Goal: Communication & Community: Answer question/provide support

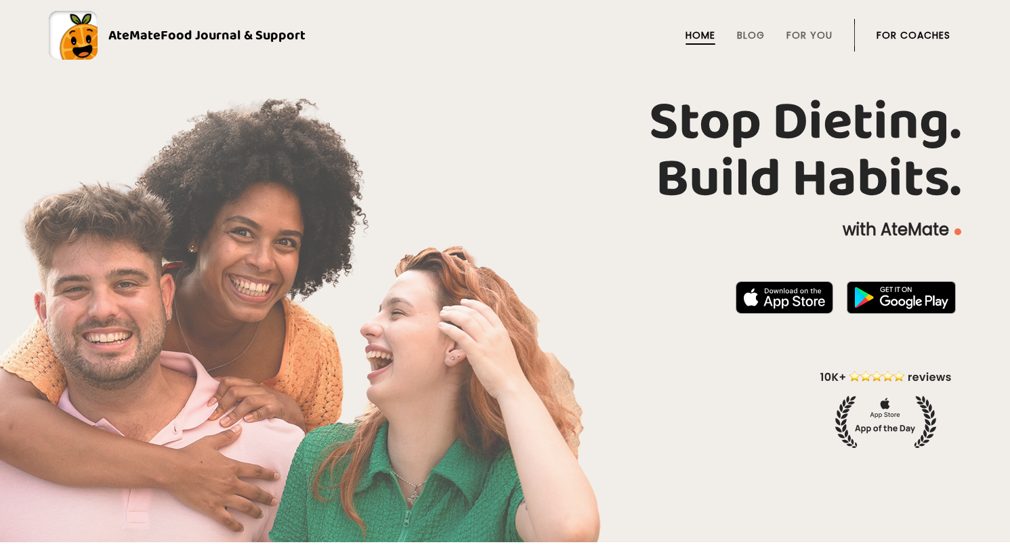
click at [897, 39] on link "For Coaches" at bounding box center [914, 35] width 74 height 11
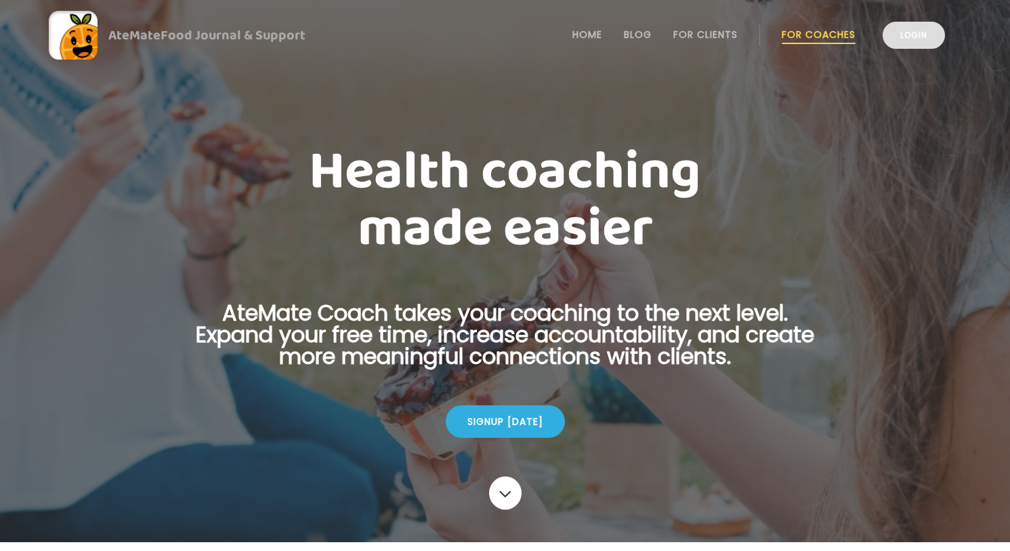
click at [897, 40] on link "Login" at bounding box center [914, 35] width 62 height 27
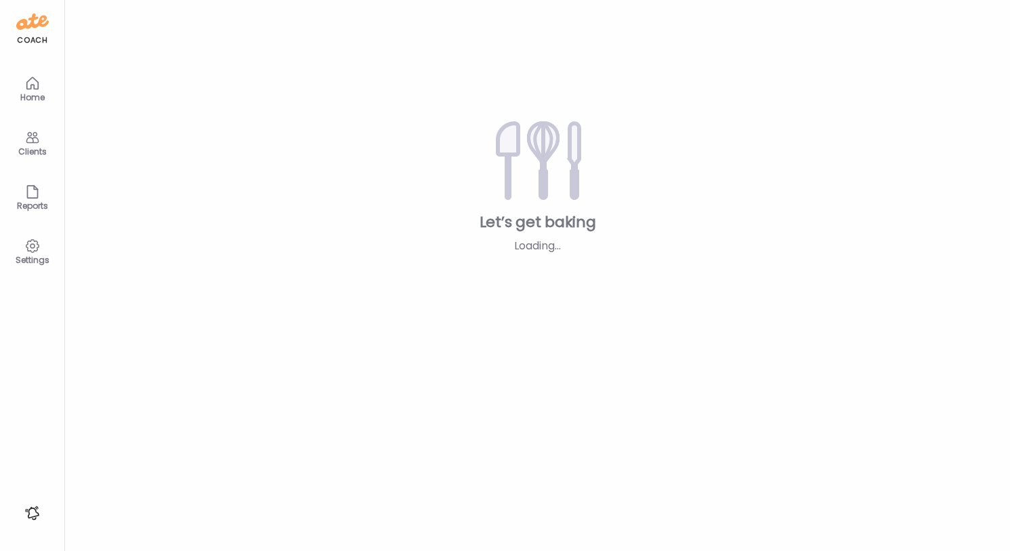
type textarea "**********"
type input "**********"
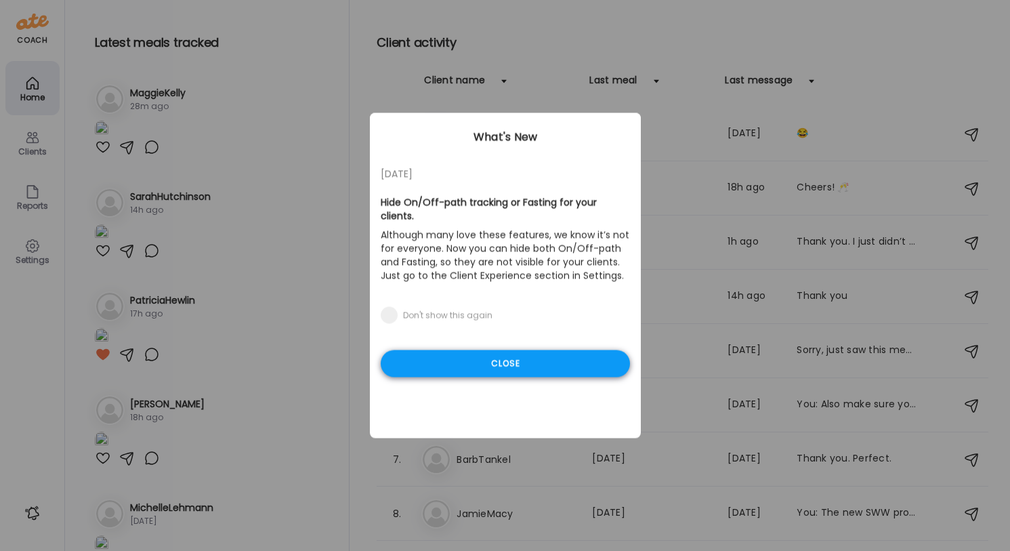
click at [514, 356] on div "Close" at bounding box center [505, 363] width 249 height 27
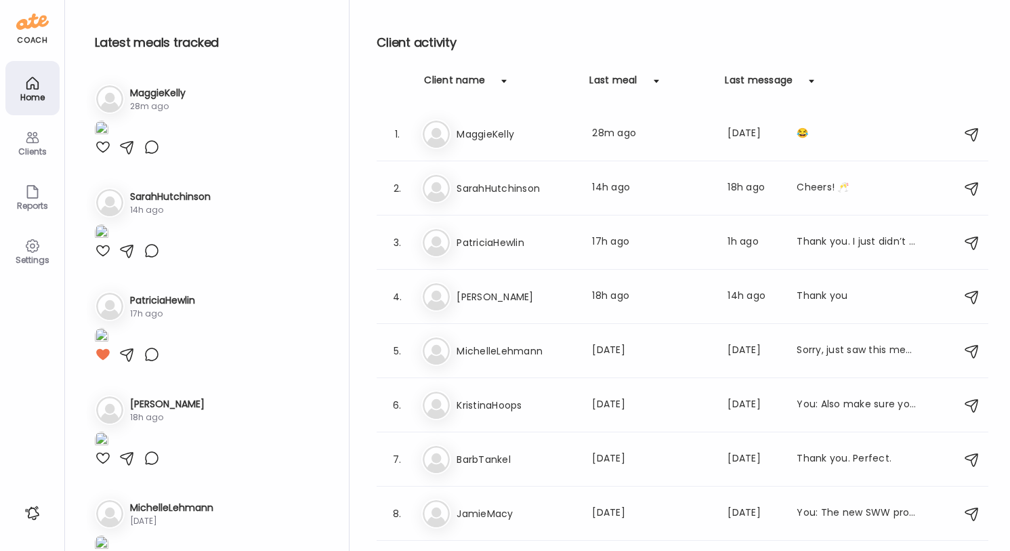
click at [108, 139] on img at bounding box center [102, 130] width 14 height 18
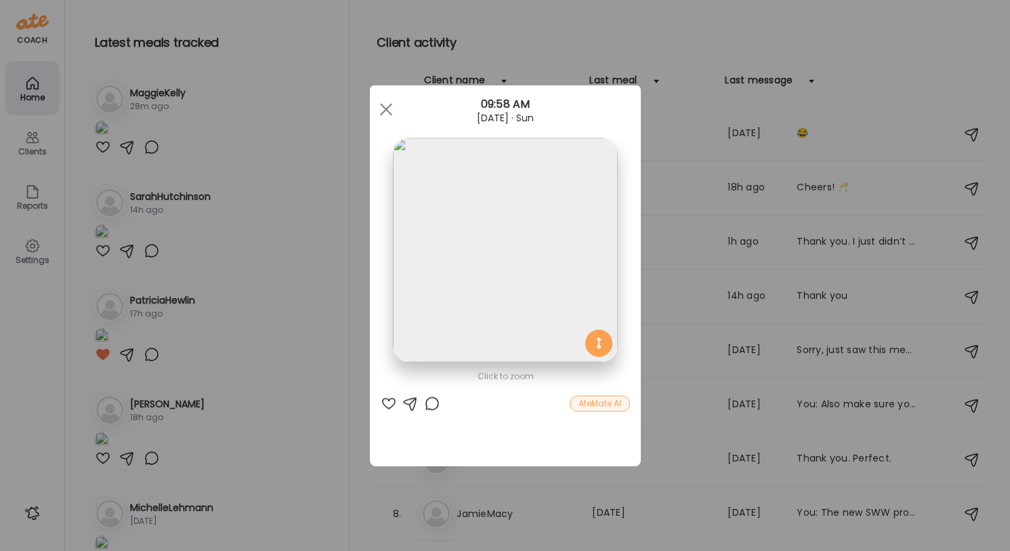
click at [268, 230] on div "Ate Coach Dashboard Wahoo! It’s official Take a moment to set up your Coach Pro…" at bounding box center [505, 275] width 1010 height 551
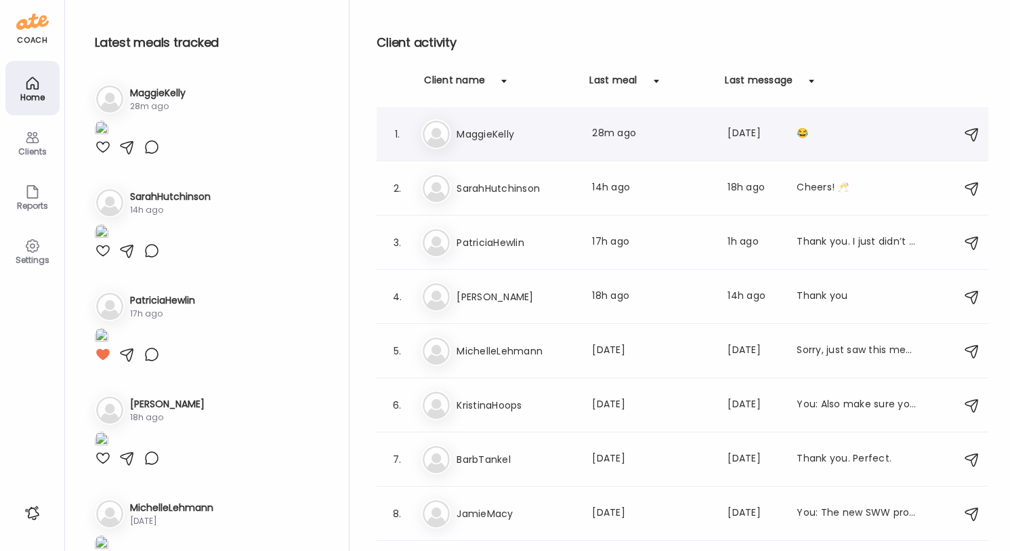
click at [665, 130] on div "Last meal: 28m ago" at bounding box center [651, 134] width 119 height 16
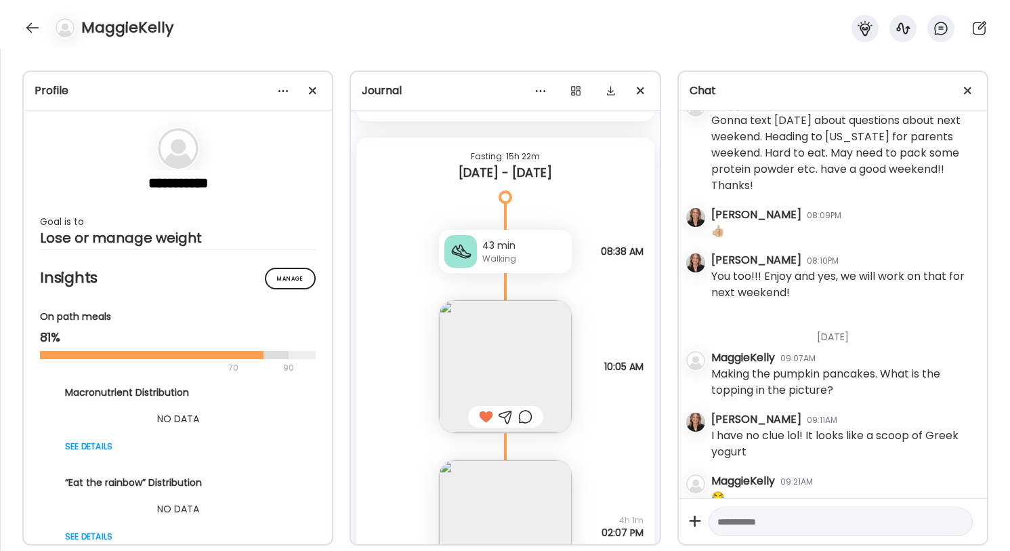
scroll to position [10323, 0]
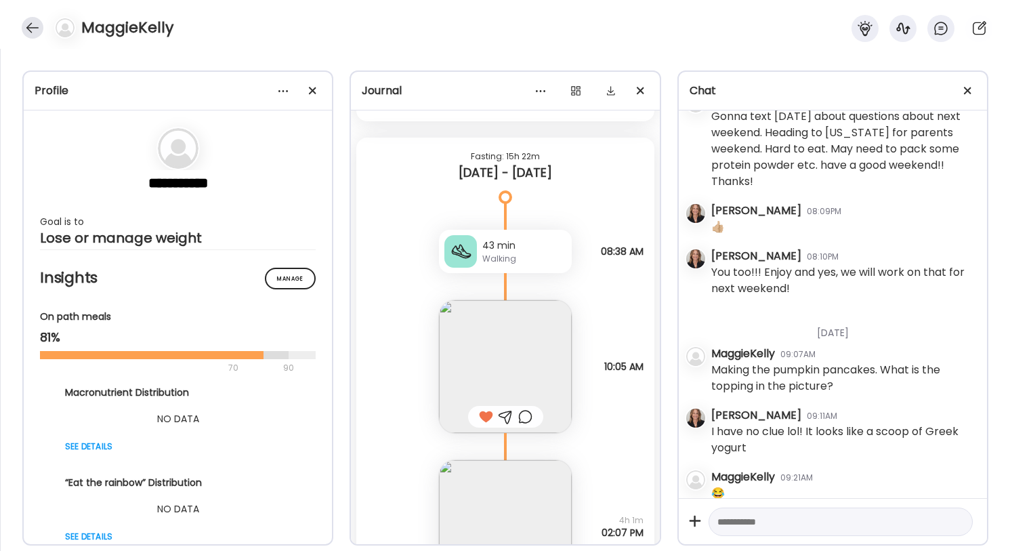
click at [35, 23] on div at bounding box center [33, 28] width 22 height 22
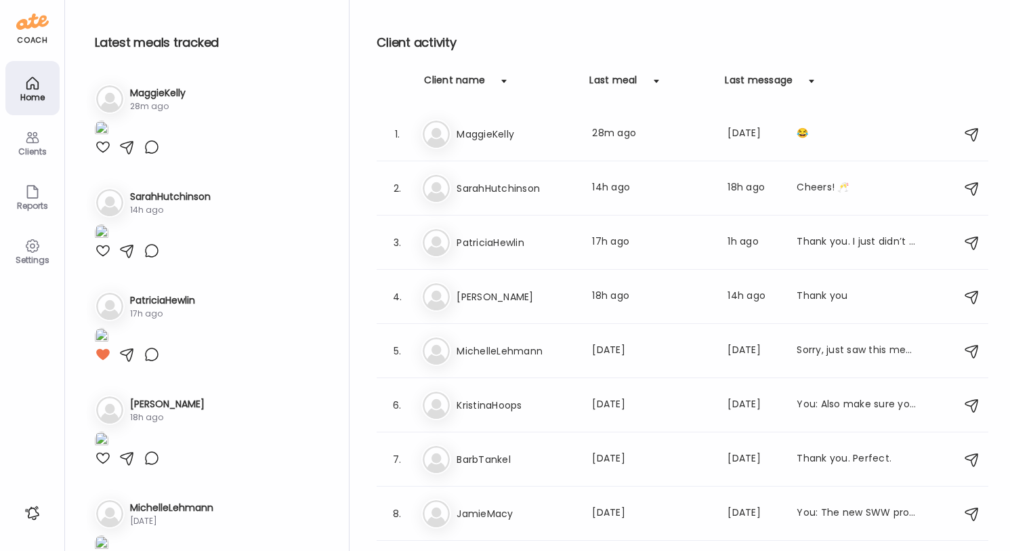
click at [108, 139] on img at bounding box center [102, 130] width 14 height 18
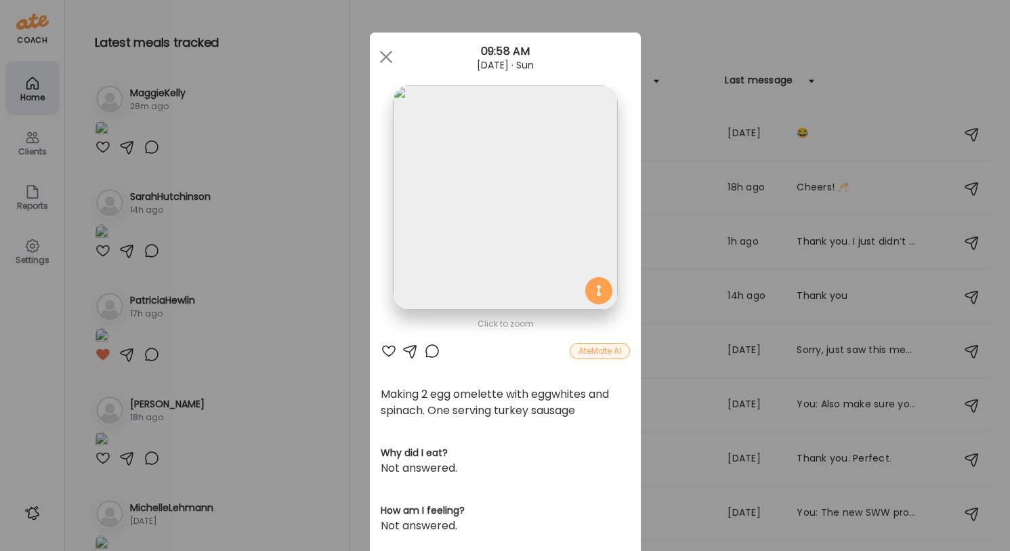
click at [389, 348] on div at bounding box center [389, 351] width 16 height 16
click at [388, 54] on div at bounding box center [386, 56] width 27 height 27
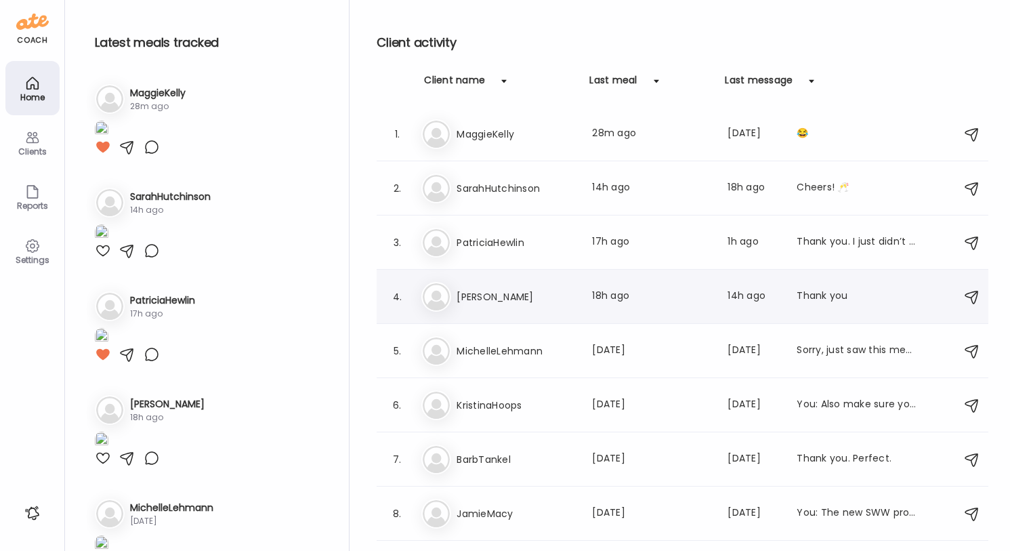
click at [715, 305] on div "Ma Marilyn Last meal: 18h ago Last message: 14h ago Thank you" at bounding box center [684, 297] width 526 height 30
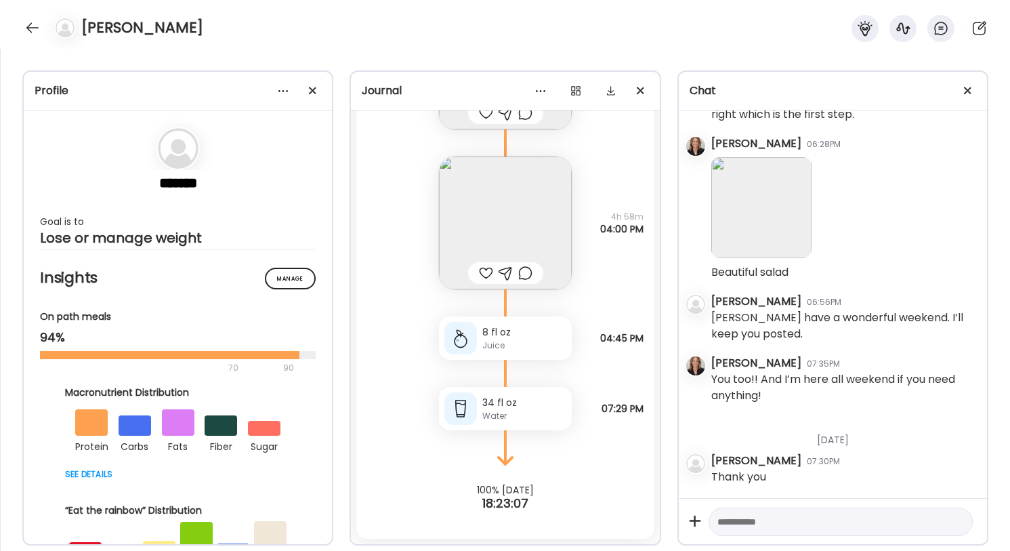
scroll to position [4622, 0]
click at [759, 518] on textarea at bounding box center [828, 522] width 222 height 16
type textarea "*"
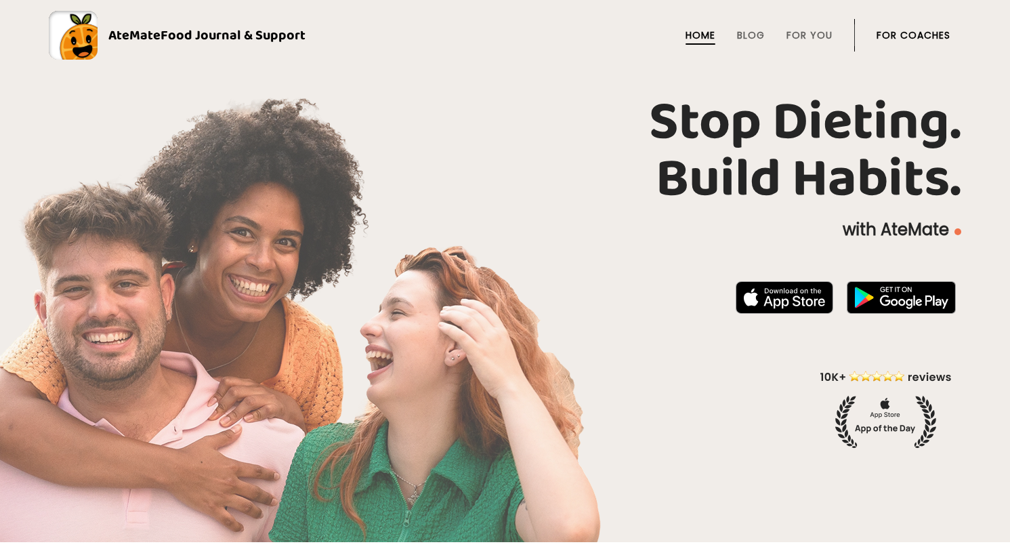
click at [909, 34] on link "For Coaches" at bounding box center [914, 35] width 74 height 11
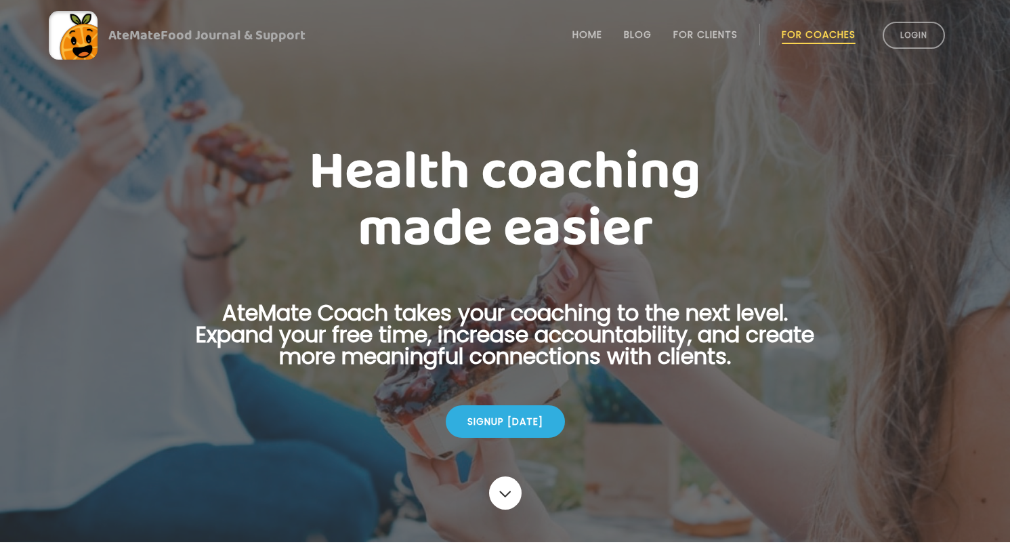
click at [909, 34] on link "Login" at bounding box center [914, 35] width 62 height 27
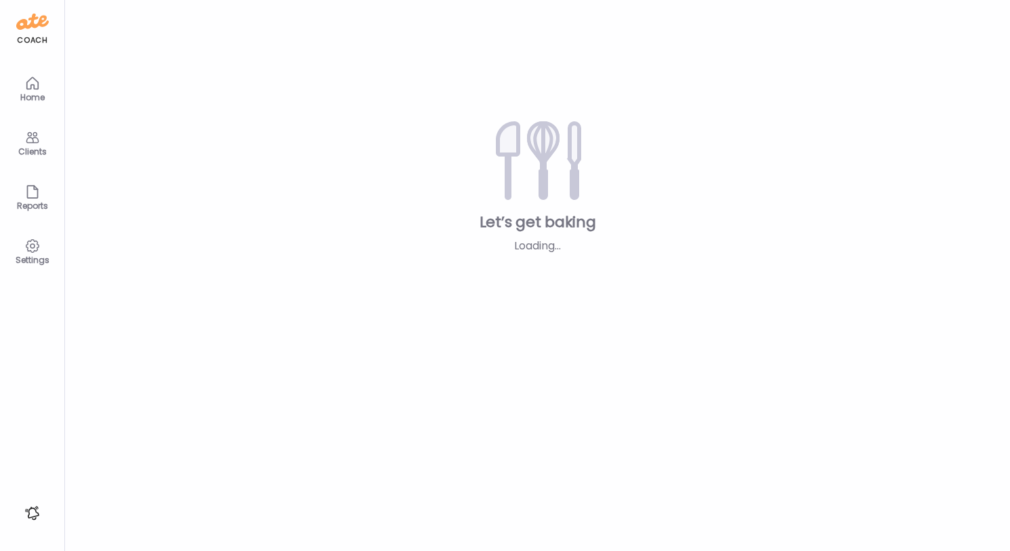
type textarea "**********"
type input "**********"
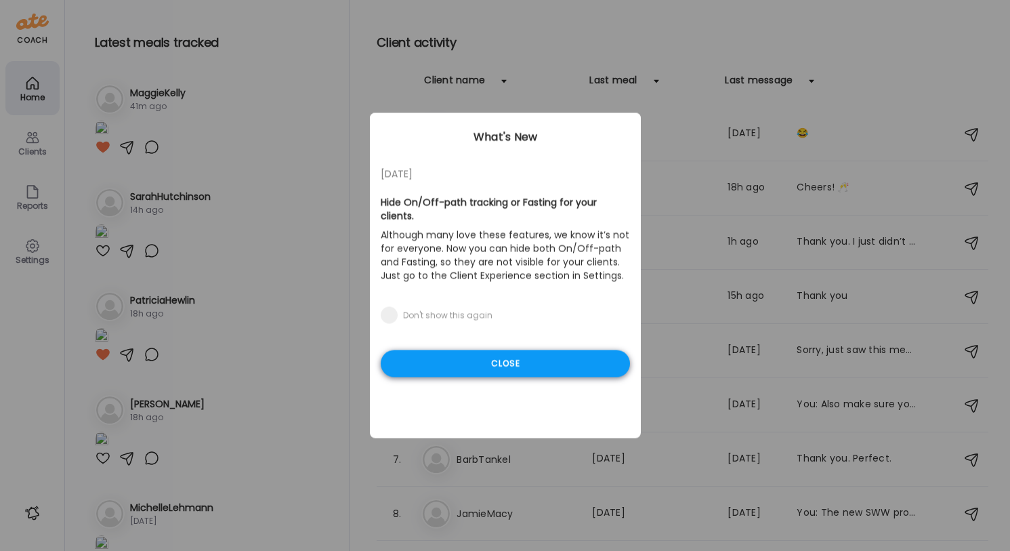
click at [589, 361] on div "Close" at bounding box center [505, 363] width 249 height 27
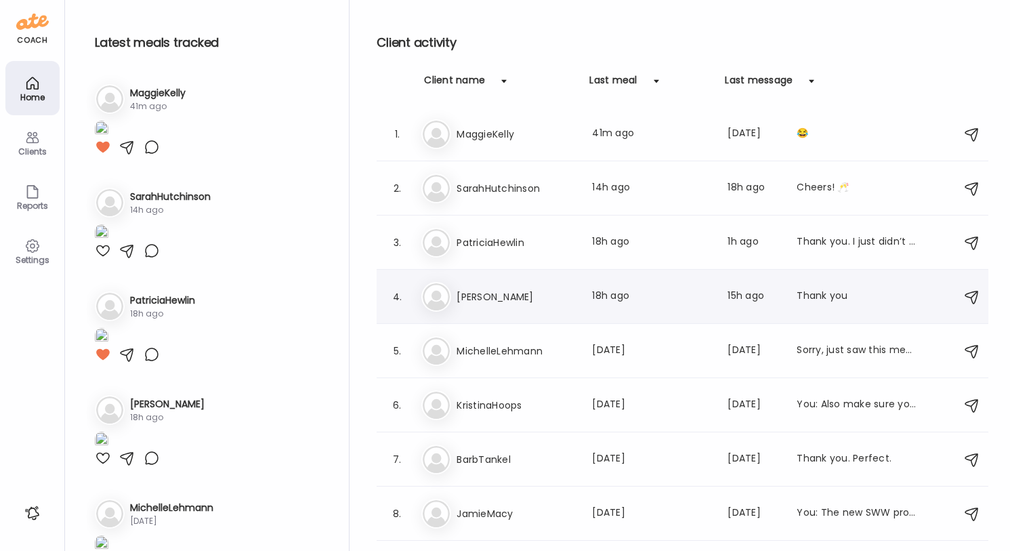
click at [782, 287] on div "Ma Marilyn Last meal: 18h ago Last message: 15h ago Thank you" at bounding box center [684, 297] width 526 height 30
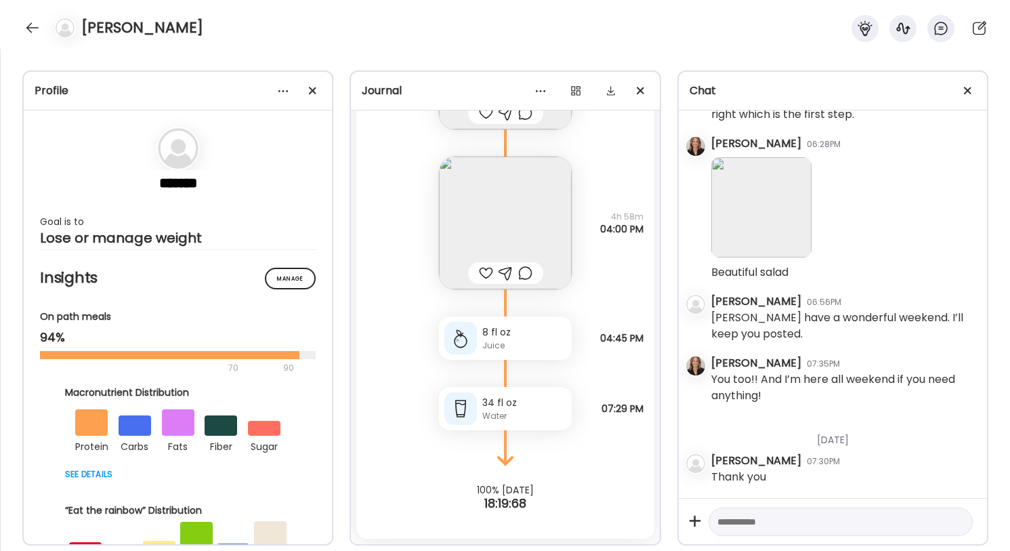
scroll to position [4622, 0]
click at [753, 521] on textarea at bounding box center [828, 522] width 222 height 16
type textarea "**********"
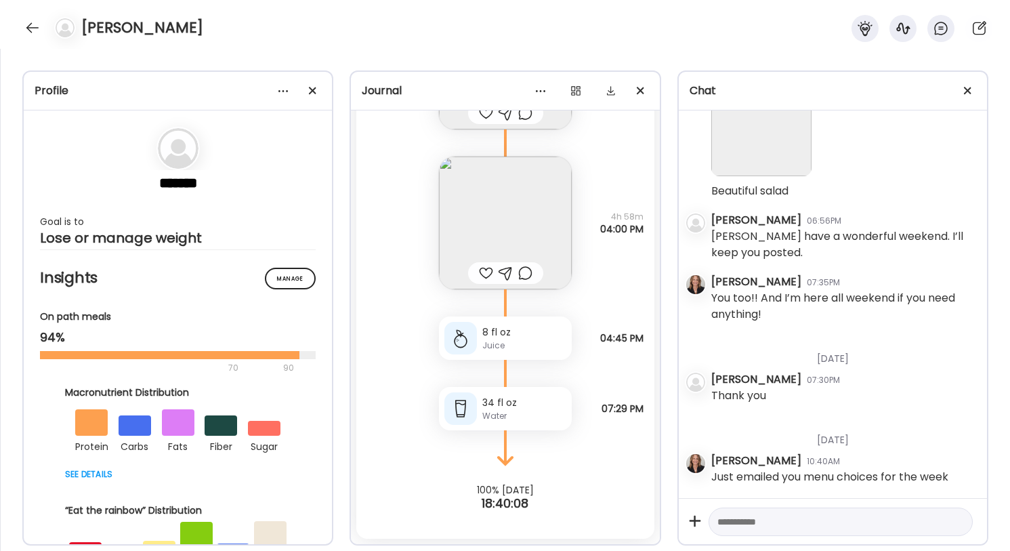
scroll to position [4703, 0]
click at [760, 523] on textarea at bounding box center [828, 522] width 222 height 16
type textarea "**********"
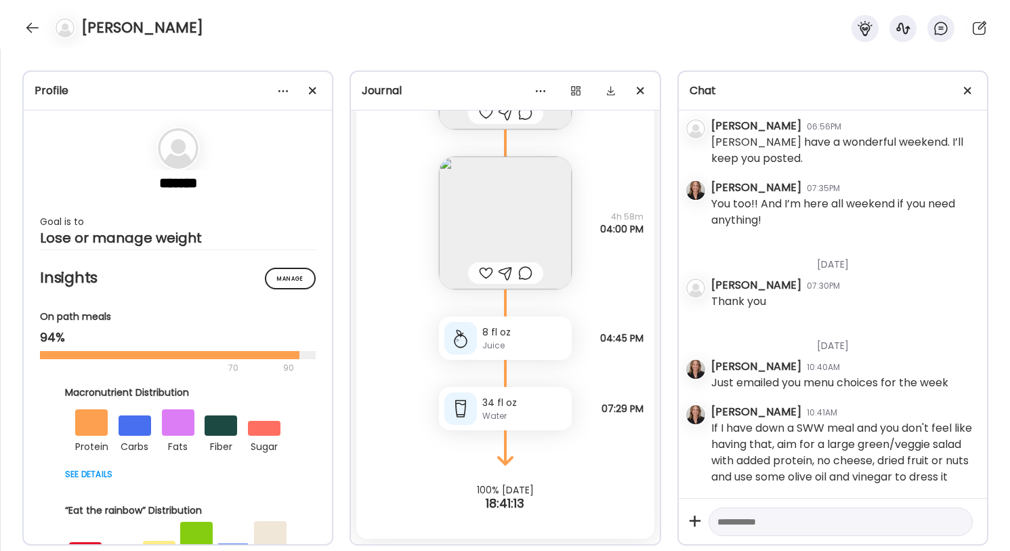
scroll to position [4814, 0]
click at [32, 24] on div at bounding box center [33, 28] width 22 height 22
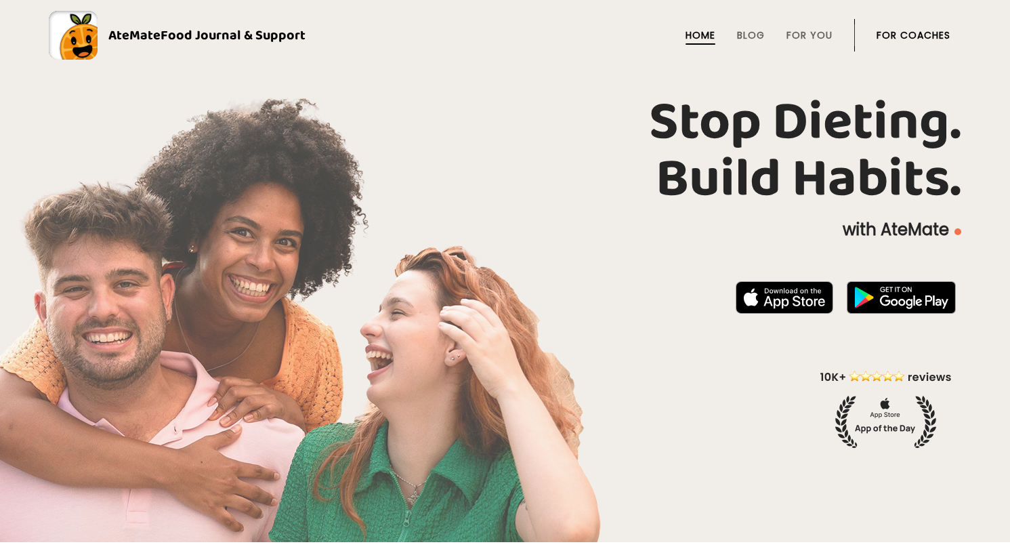
click at [888, 34] on link "For Coaches" at bounding box center [914, 35] width 74 height 11
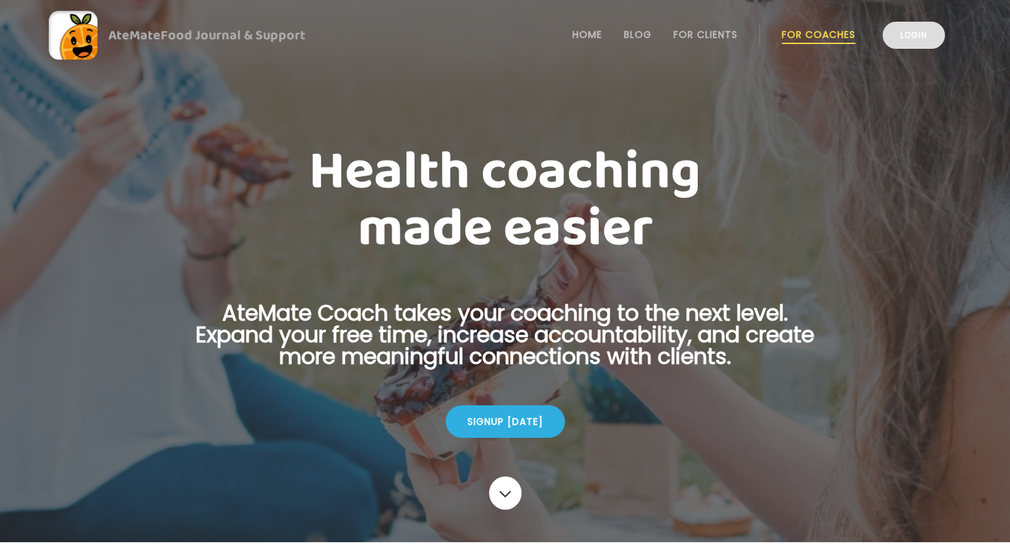
click at [889, 34] on link "Login" at bounding box center [914, 35] width 62 height 27
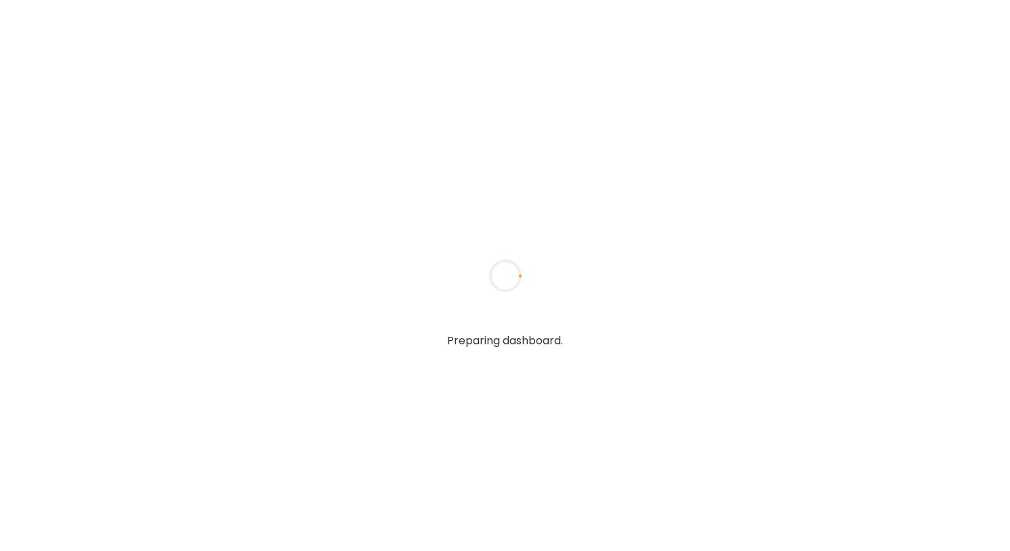
type textarea "**********"
type input "**********"
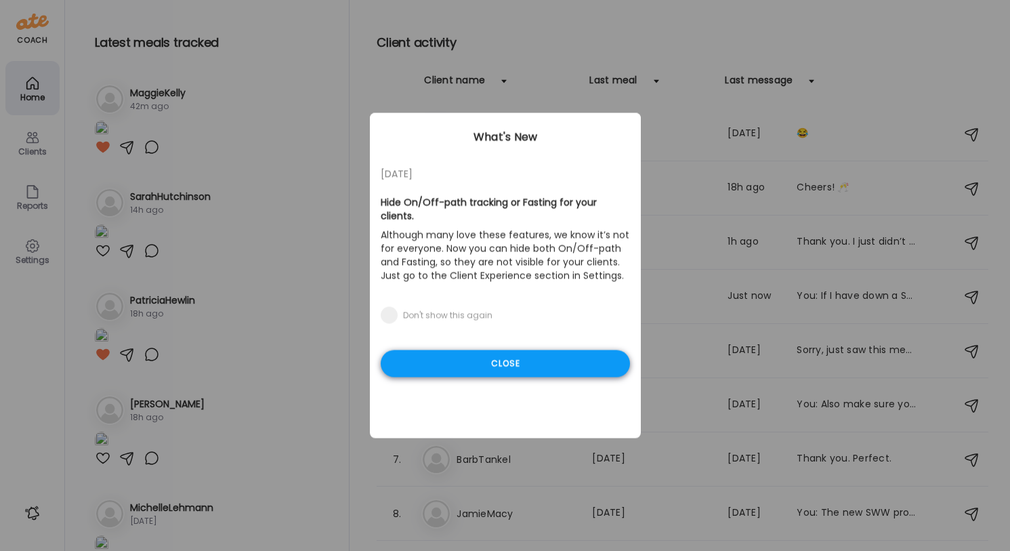
click at [505, 361] on div "Close" at bounding box center [505, 363] width 249 height 27
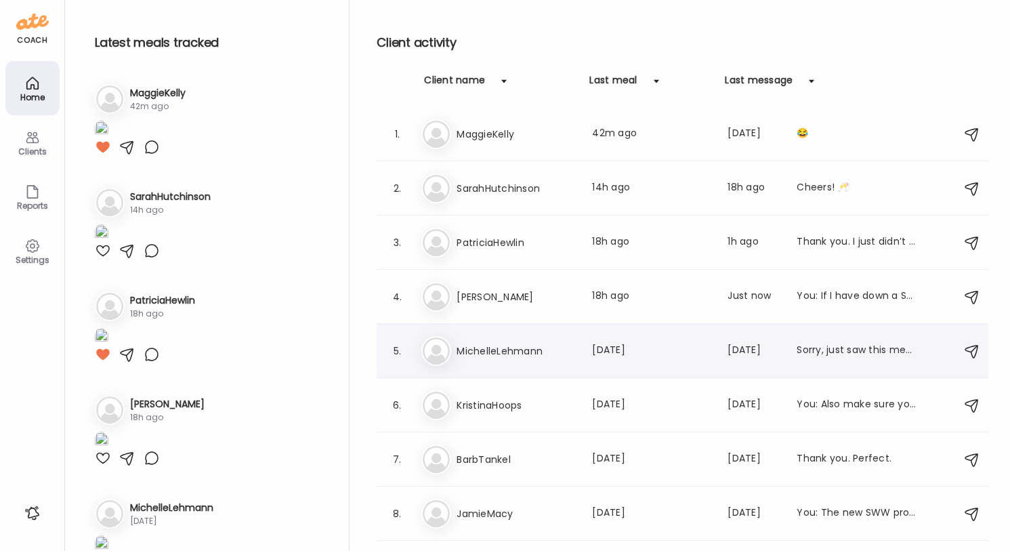
click at [500, 357] on h3 "MichelleLehmann" at bounding box center [516, 351] width 119 height 16
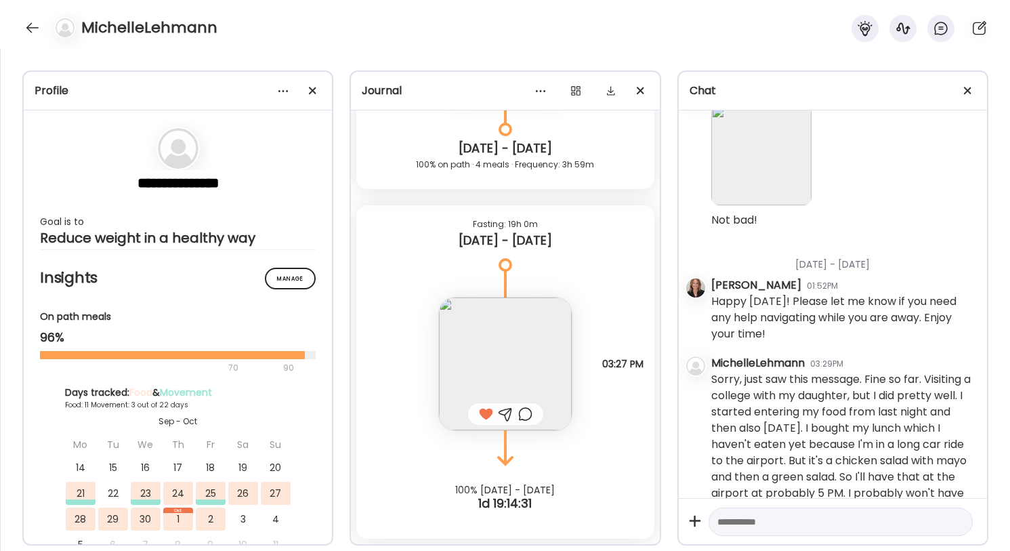
scroll to position [6878, 0]
click at [495, 380] on img at bounding box center [505, 363] width 133 height 133
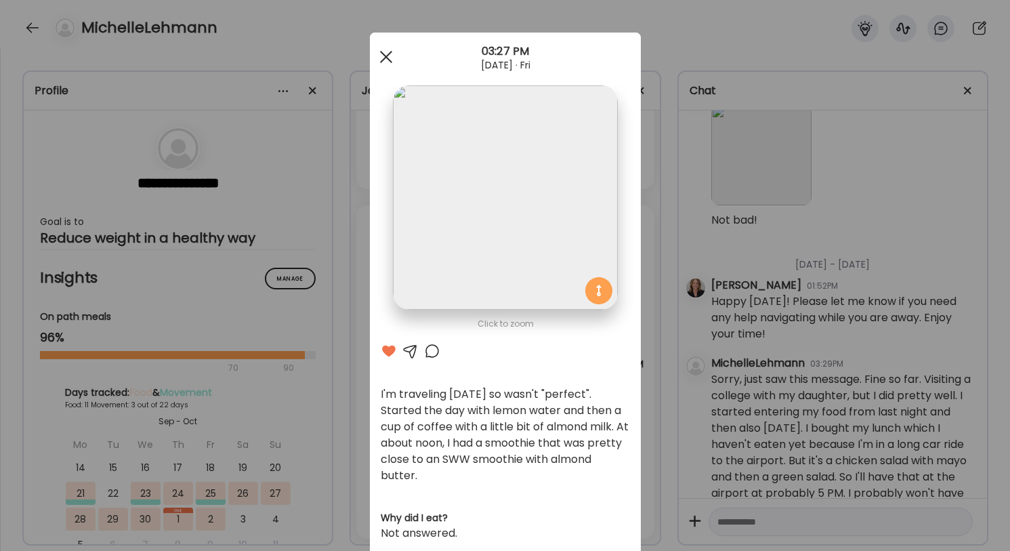
scroll to position [0, 0]
click at [384, 50] on div at bounding box center [386, 56] width 27 height 27
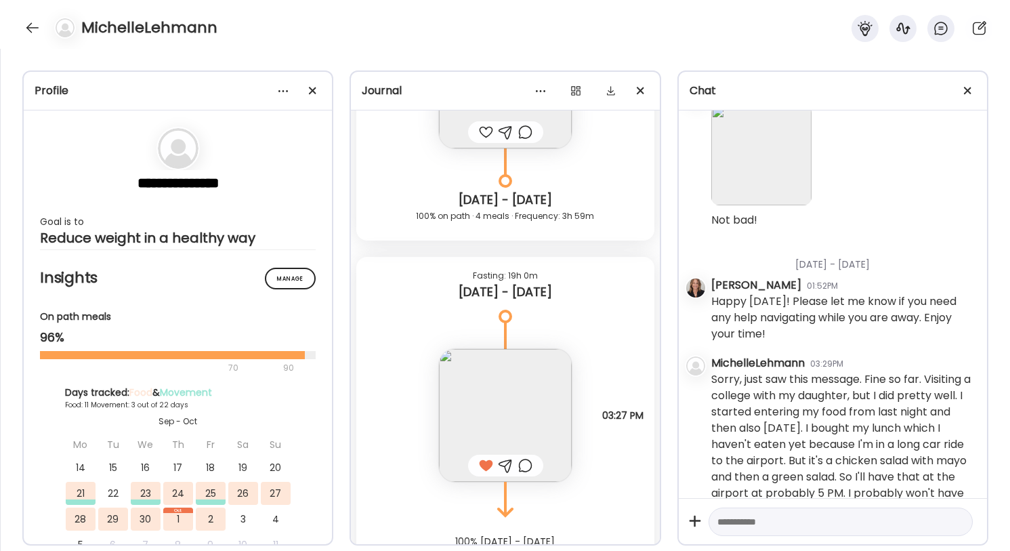
scroll to position [6878, 0]
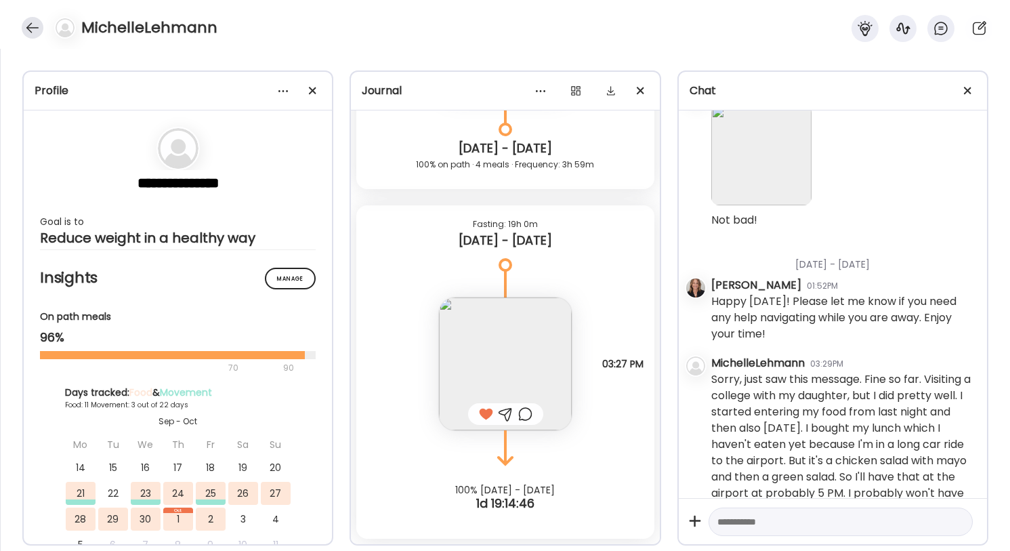
click at [34, 28] on div at bounding box center [33, 28] width 22 height 22
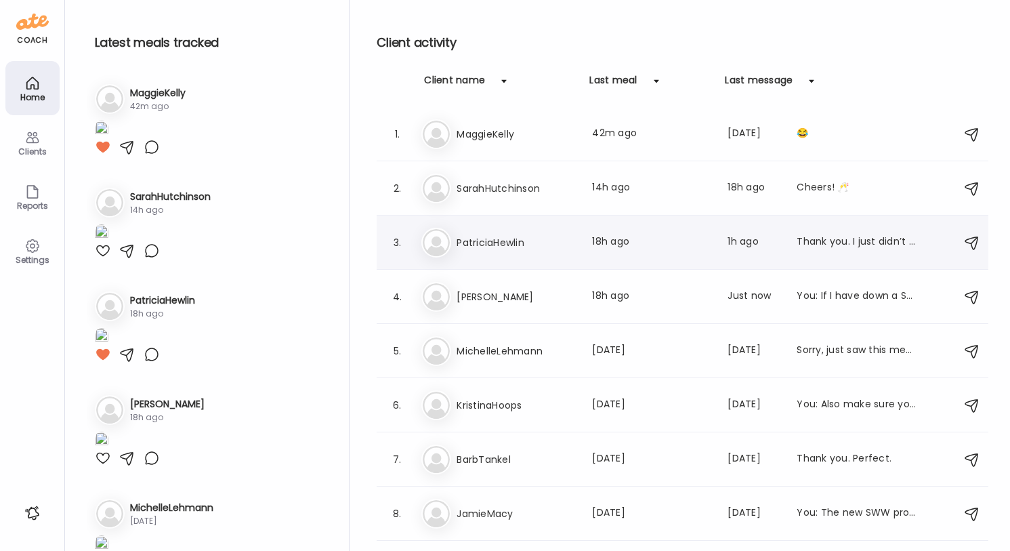
click at [571, 246] on h3 "PatriciaHewlin" at bounding box center [516, 242] width 119 height 16
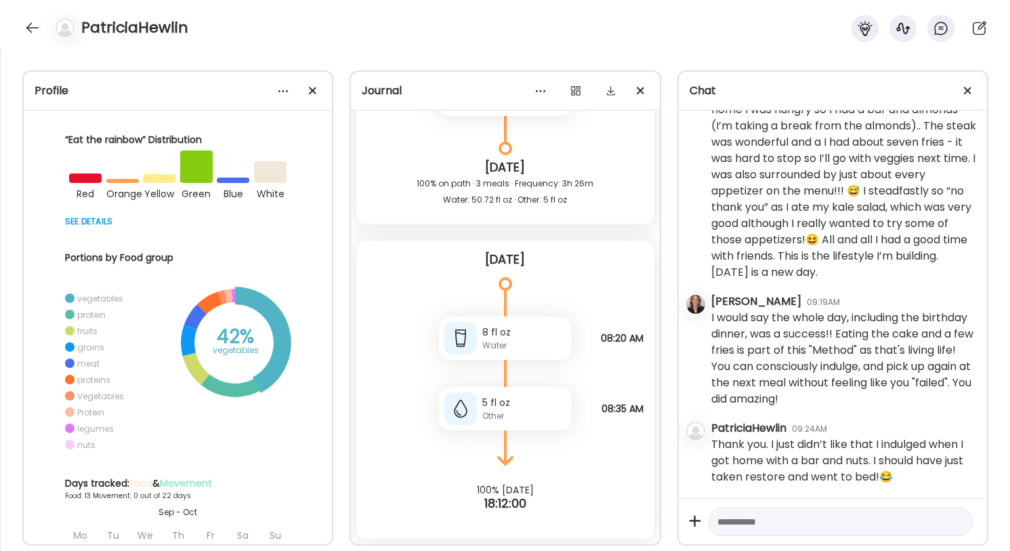
scroll to position [425, 0]
